Goal: Task Accomplishment & Management: Use online tool/utility

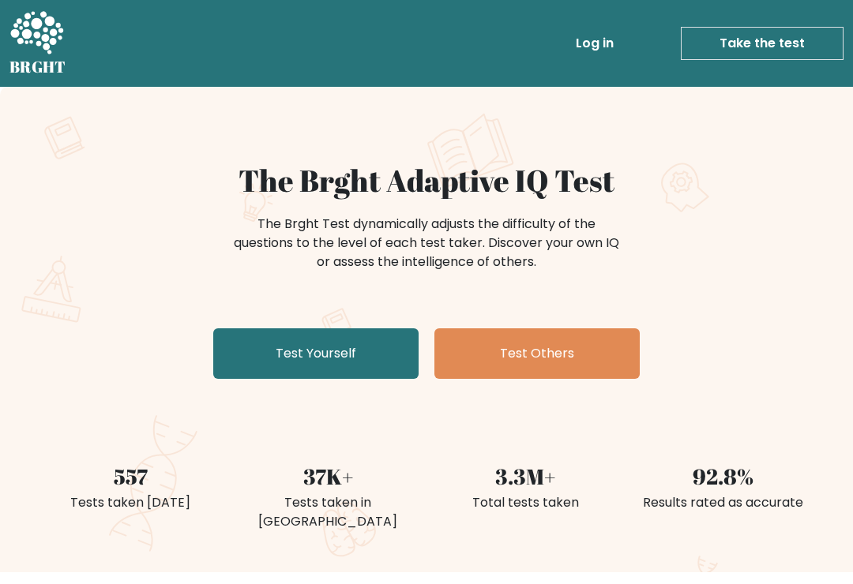
click at [262, 348] on link "Test Yourself" at bounding box center [315, 353] width 205 height 51
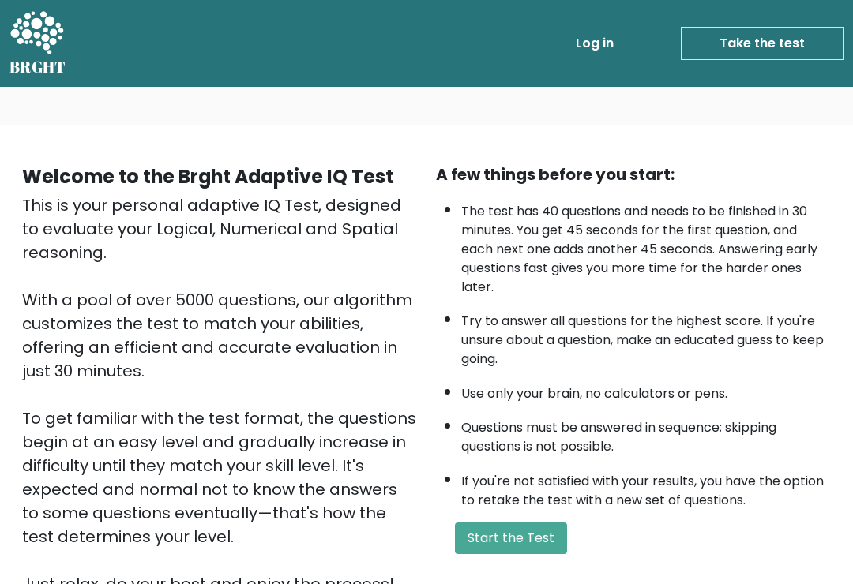
click at [519, 523] on button "Start the Test" at bounding box center [511, 539] width 112 height 32
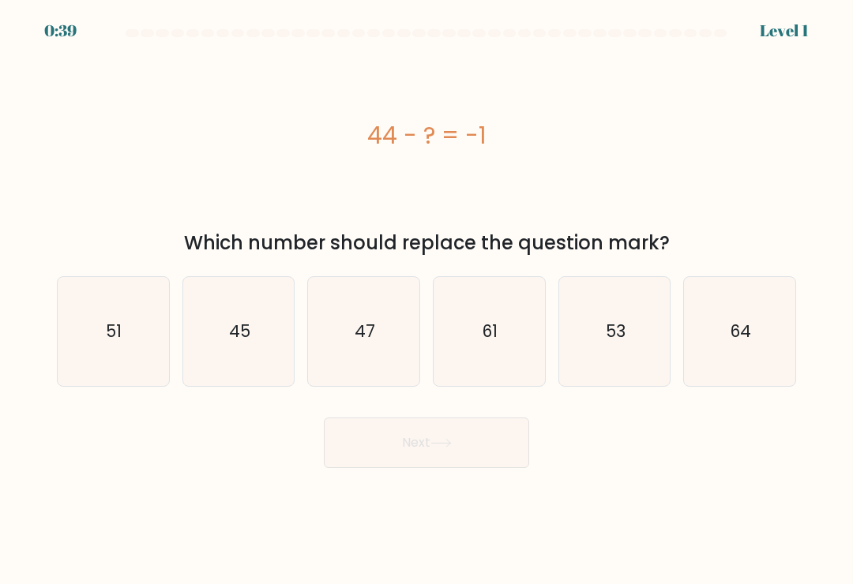
click at [216, 323] on icon "45" at bounding box center [238, 331] width 109 height 109
click at [426, 300] on input "b. 45" at bounding box center [426, 296] width 1 height 8
radio input "true"
click at [489, 456] on button "Next" at bounding box center [426, 443] width 205 height 51
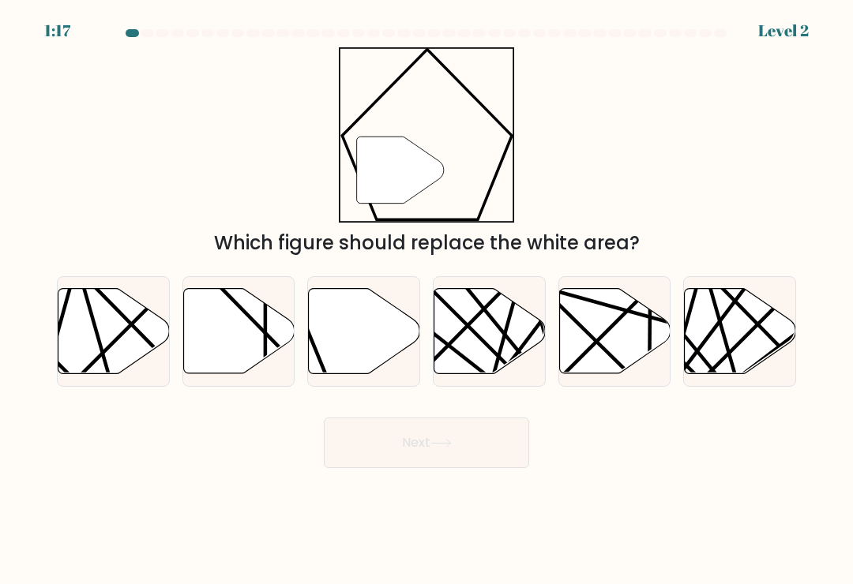
click at [355, 367] on icon at bounding box center [364, 331] width 111 height 85
click at [426, 300] on input "c." at bounding box center [426, 296] width 1 height 8
radio input "true"
click at [467, 459] on button "Next" at bounding box center [426, 443] width 205 height 51
